Goal: Go to known website: Access a specific website the user already knows

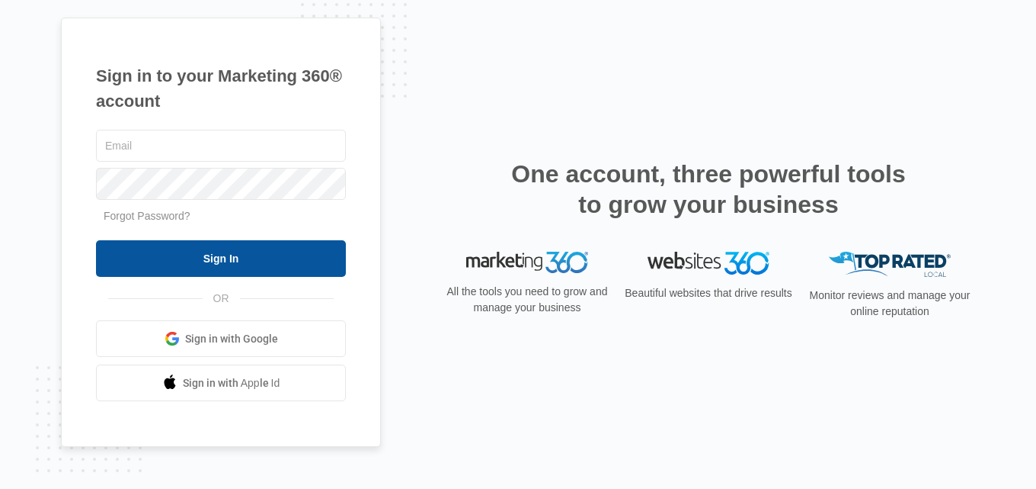
type input "[EMAIL_ADDRESS][DOMAIN_NAME]"
click at [176, 258] on input "Sign In" at bounding box center [221, 258] width 250 height 37
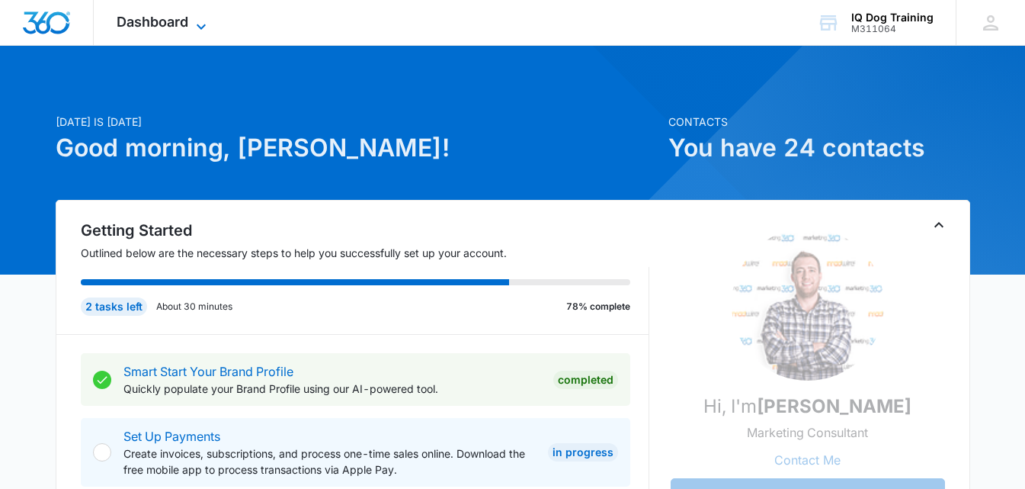
click at [144, 23] on span "Dashboard" at bounding box center [153, 22] width 72 height 16
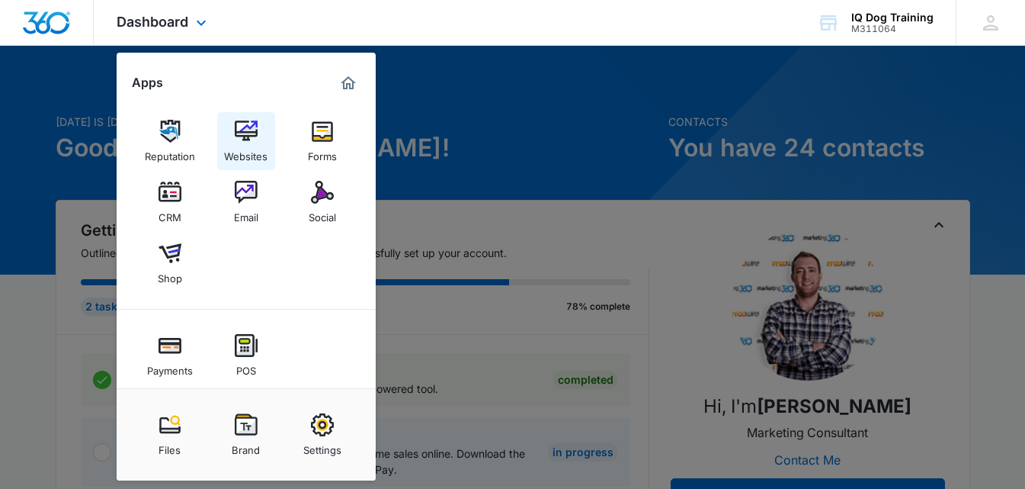
click at [239, 143] on div "Websites" at bounding box center [245, 153] width 43 height 20
